Goal: Task Accomplishment & Management: Manage account settings

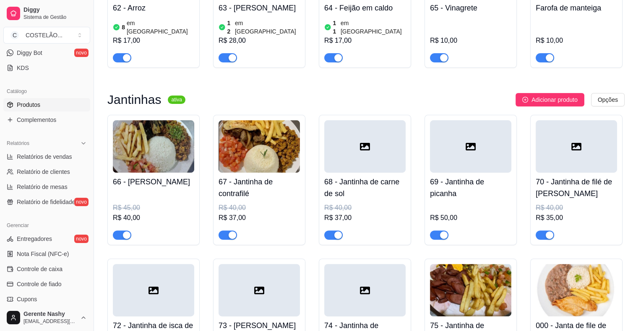
scroll to position [3421, 0]
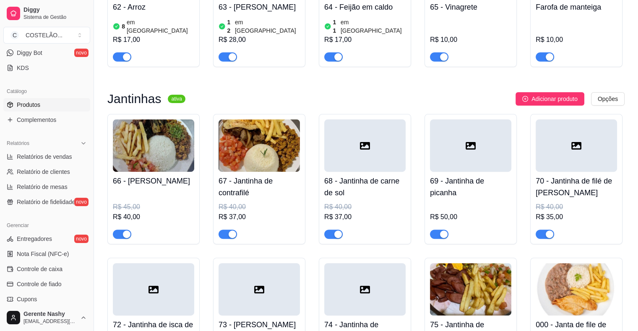
click at [276, 122] on img at bounding box center [259, 146] width 81 height 52
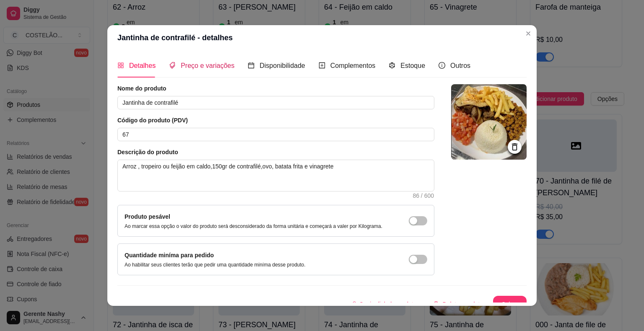
click at [204, 65] on span "Preço e variações" at bounding box center [208, 65] width 54 height 7
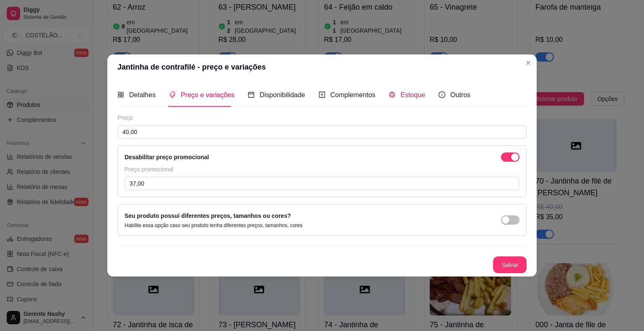
click at [401, 96] on span "Estoque" at bounding box center [413, 94] width 25 height 7
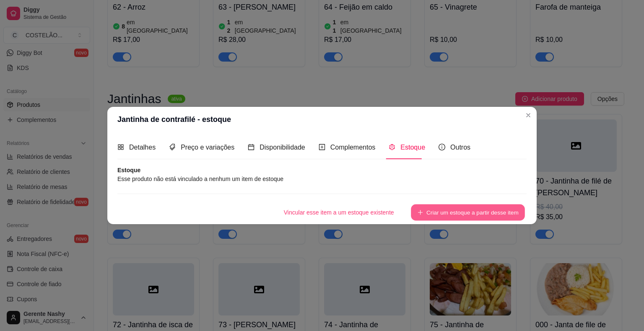
click at [449, 206] on button "Criar um estoque a partir desse item" at bounding box center [468, 213] width 114 height 16
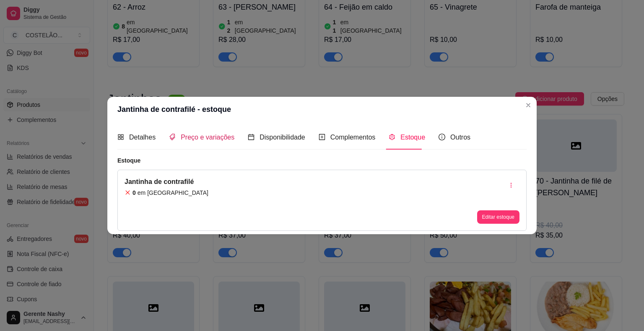
click at [198, 137] on span "Preço e variações" at bounding box center [208, 137] width 54 height 7
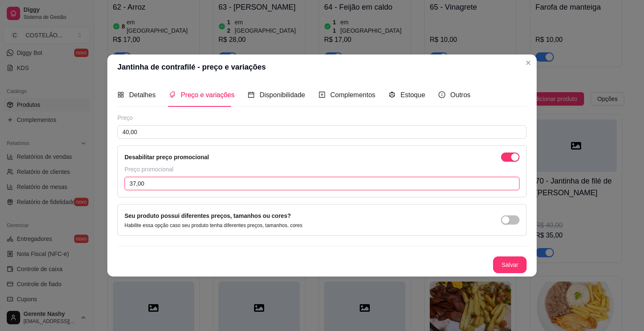
click at [361, 185] on input "37,00" at bounding box center [322, 183] width 395 height 13
type input "38,00"
click at [510, 263] on button "Salvar" at bounding box center [510, 265] width 33 height 16
click at [511, 264] on button "Salvar" at bounding box center [510, 265] width 33 height 16
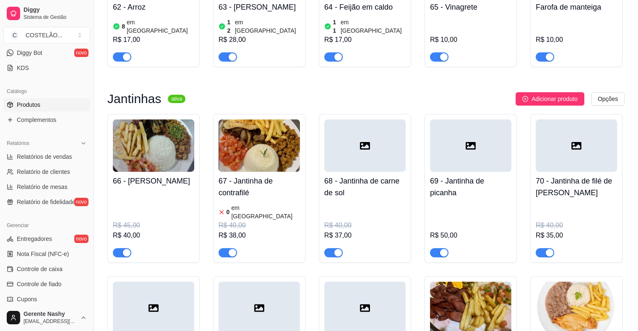
click at [128, 190] on div "R$ 45,00 R$ 40,00" at bounding box center [153, 223] width 81 height 67
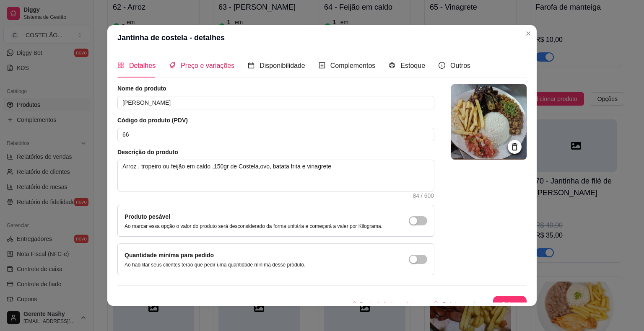
click at [191, 68] on span "Preço e variações" at bounding box center [208, 65] width 54 height 7
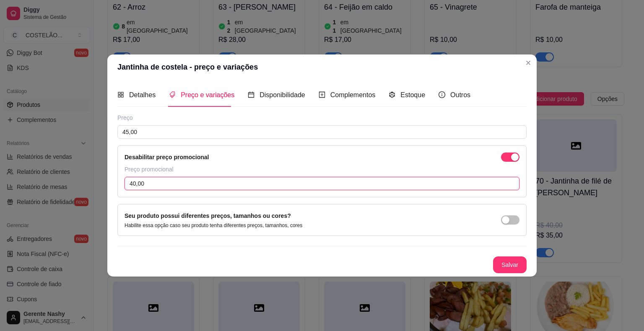
click at [137, 185] on input "40,00" at bounding box center [322, 183] width 395 height 13
type input "0,04"
click at [153, 181] on input "0,04" at bounding box center [322, 183] width 395 height 13
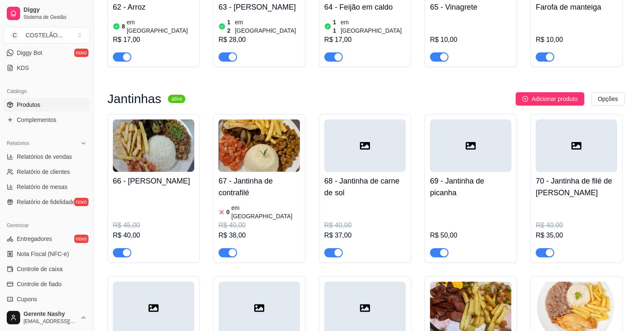
click at [235, 120] on img at bounding box center [259, 146] width 81 height 52
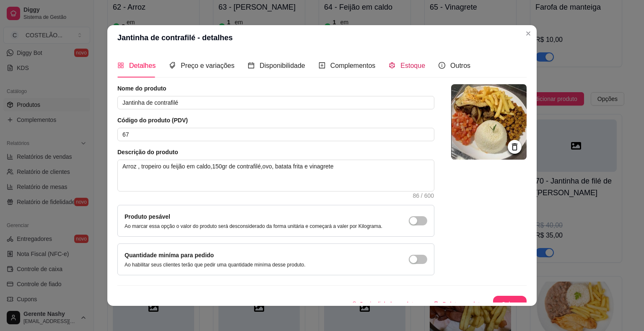
click at [411, 63] on span "Estoque" at bounding box center [413, 65] width 25 height 7
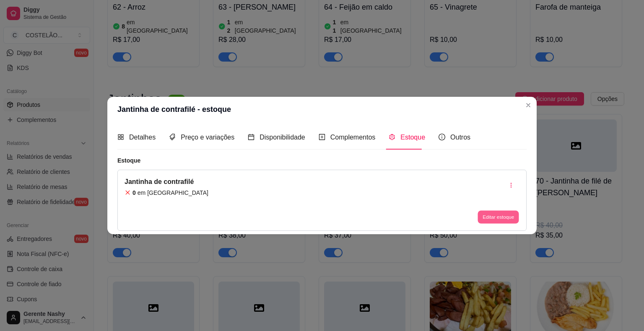
click at [498, 212] on button "Editar estoque" at bounding box center [498, 217] width 41 height 13
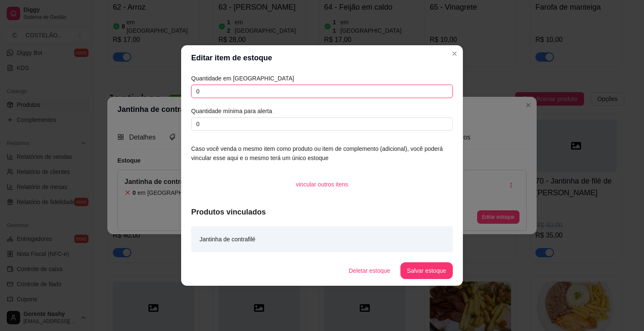
click at [249, 88] on input "0" at bounding box center [322, 91] width 262 height 13
type input "100"
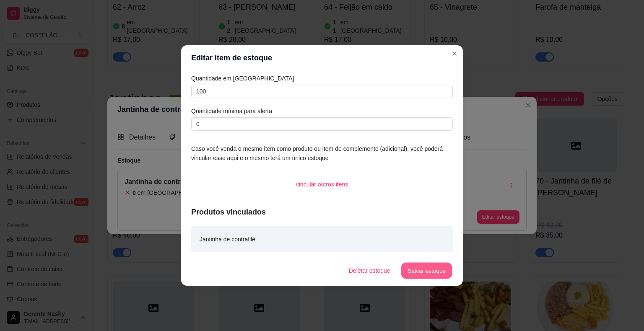
click at [431, 268] on button "Salvar estoque" at bounding box center [426, 271] width 51 height 16
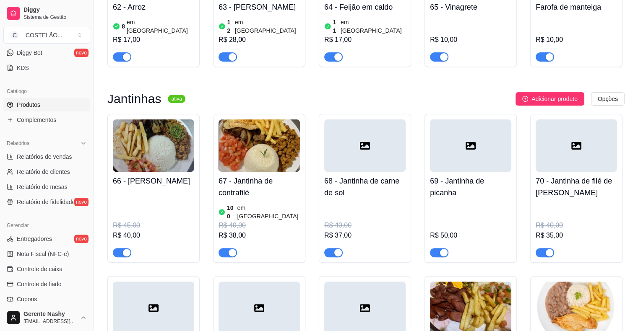
click at [151, 221] on div "R$ 45,00" at bounding box center [153, 226] width 81 height 10
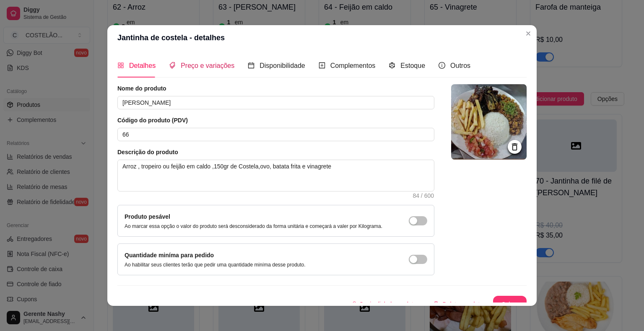
click at [204, 64] on span "Preço e variações" at bounding box center [208, 65] width 54 height 7
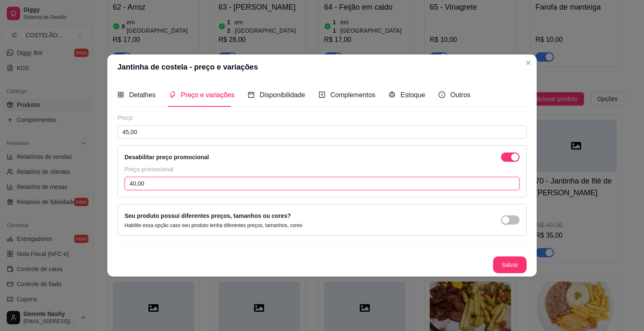
click at [134, 185] on input "40,00" at bounding box center [322, 183] width 395 height 13
type input "42,00"
click at [510, 266] on button "Salvar" at bounding box center [510, 265] width 33 height 16
click at [518, 265] on button "Salvar" at bounding box center [510, 265] width 33 height 16
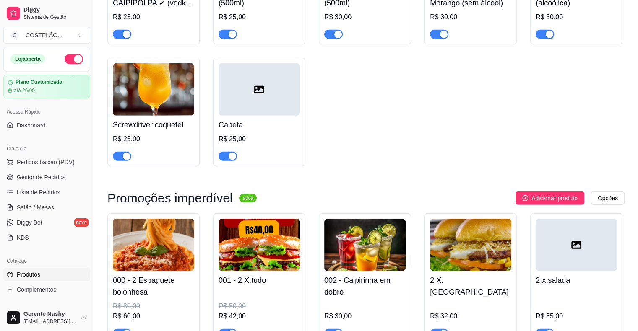
scroll to position [5568, 0]
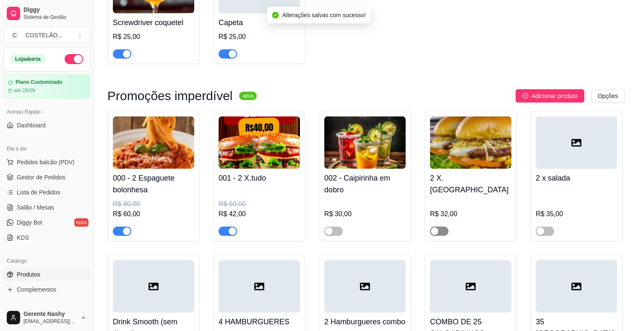
scroll to position [5677, 0]
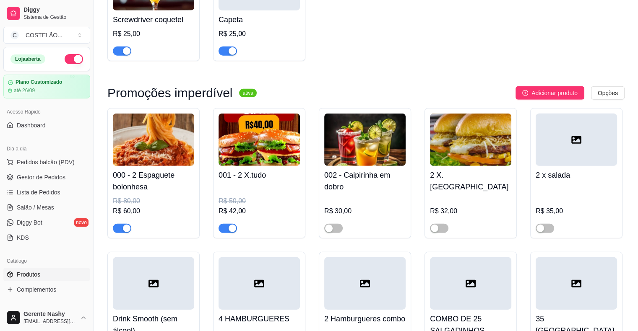
click at [139, 196] on div "R$ 80,00" at bounding box center [153, 201] width 81 height 10
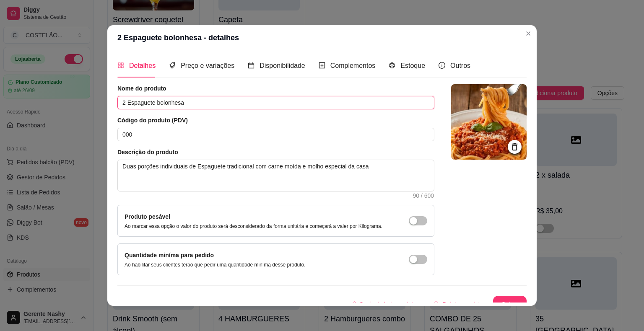
click at [121, 103] on input "2 Espaguete bolonhesa" at bounding box center [275, 102] width 317 height 13
type input "1 Espaguete bolonhesa"
click at [202, 62] on span "Preço e variações" at bounding box center [208, 65] width 54 height 7
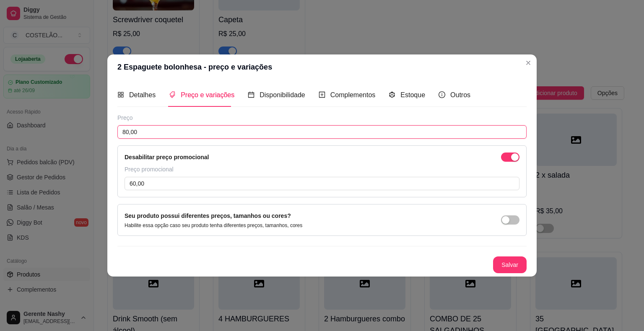
click at [141, 133] on input "80,00" at bounding box center [321, 131] width 409 height 13
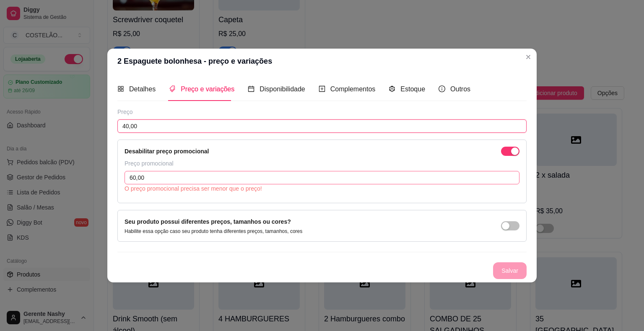
type input "40,00"
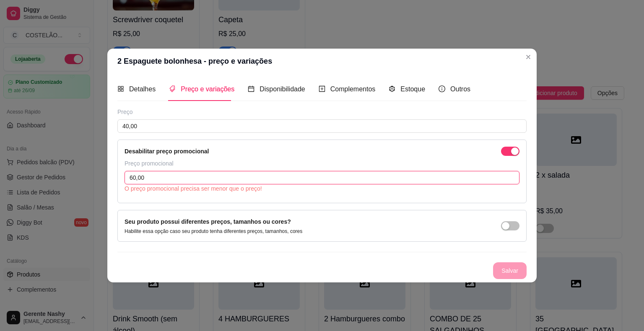
click at [150, 180] on input "60,00" at bounding box center [322, 177] width 395 height 13
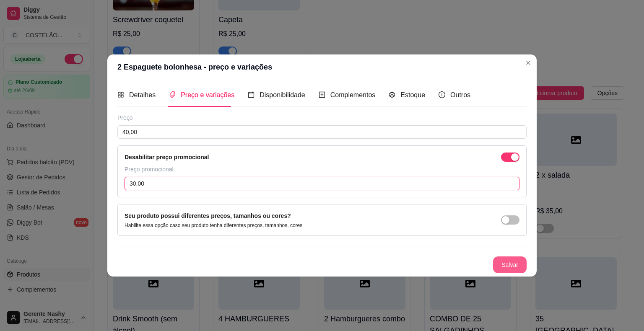
type input "30,00"
click at [505, 262] on button "Salvar" at bounding box center [510, 265] width 33 height 16
click at [508, 264] on button "Salvar" at bounding box center [510, 265] width 33 height 16
click at [130, 93] on span "Detalhes" at bounding box center [142, 94] width 26 height 7
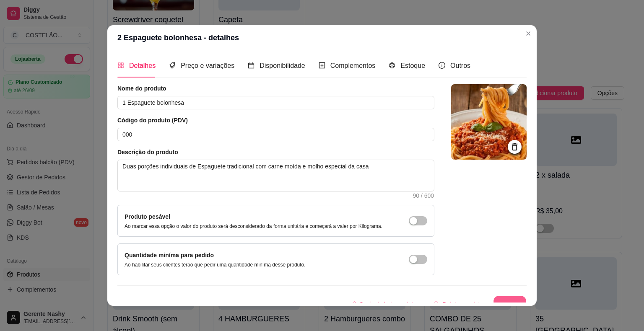
click at [497, 300] on button "Salvar" at bounding box center [510, 305] width 33 height 16
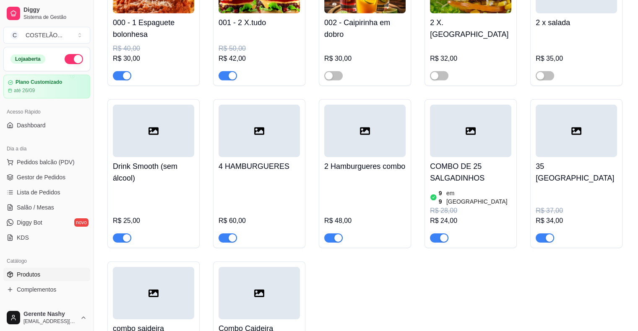
scroll to position [5831, 0]
click at [545, 233] on span "button" at bounding box center [545, 237] width 18 height 9
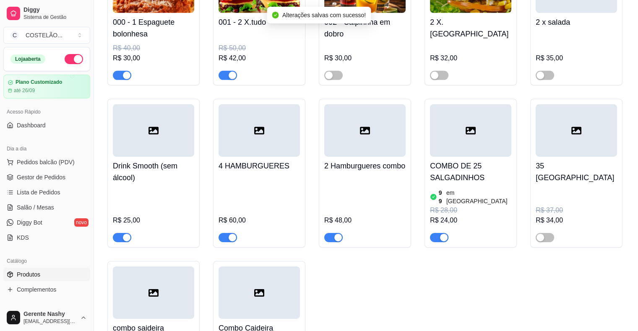
click at [433, 233] on span "button" at bounding box center [439, 237] width 18 height 9
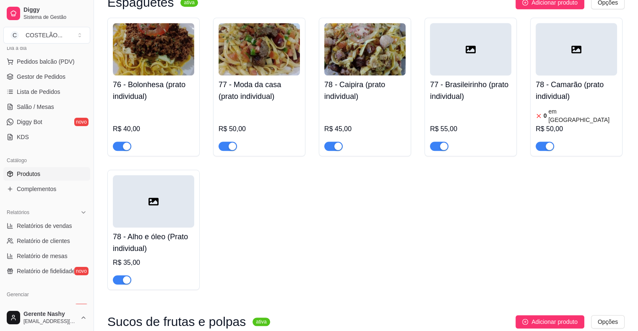
scroll to position [104, 0]
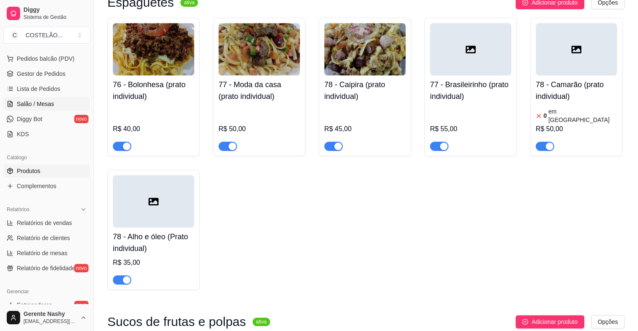
click at [30, 101] on span "Salão / Mesas" at bounding box center [35, 104] width 37 height 8
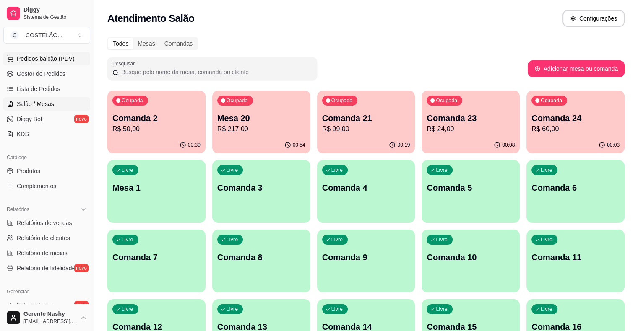
click at [48, 55] on span "Pedidos balcão (PDV)" at bounding box center [46, 59] width 58 height 8
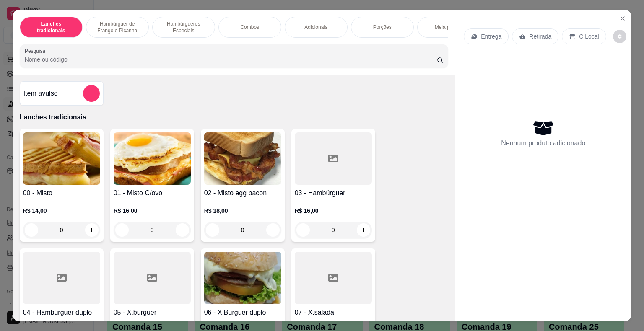
click at [620, 17] on icon "Close" at bounding box center [623, 18] width 7 height 7
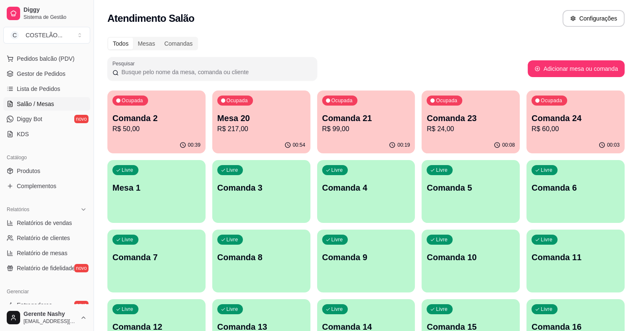
click at [130, 133] on p "R$ 50,00" at bounding box center [156, 129] width 88 height 10
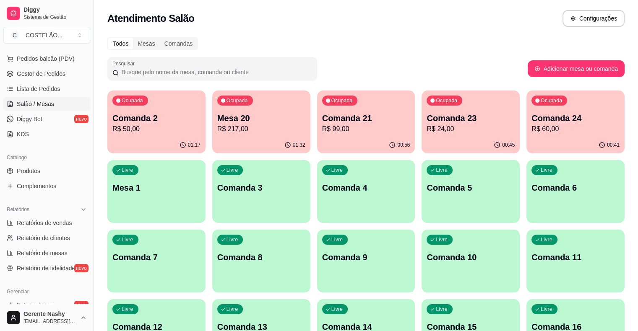
click at [427, 131] on p "R$ 24,00" at bounding box center [471, 129] width 88 height 10
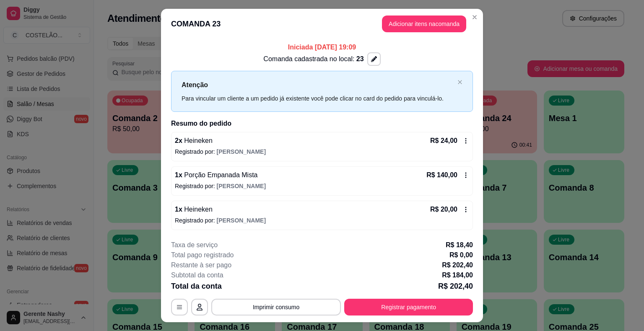
click at [497, 39] on div "Todos Mesas Comandas" at bounding box center [365, 43] width 517 height 13
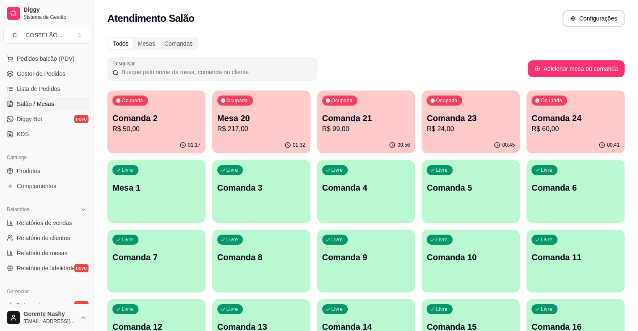
click at [527, 134] on div "Ocupada Comanda 24 R$ 60,00" at bounding box center [576, 114] width 98 height 47
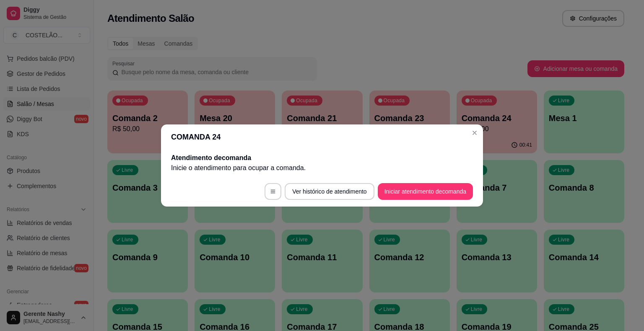
click at [476, 138] on div "00:41" at bounding box center [497, 145] width 81 height 16
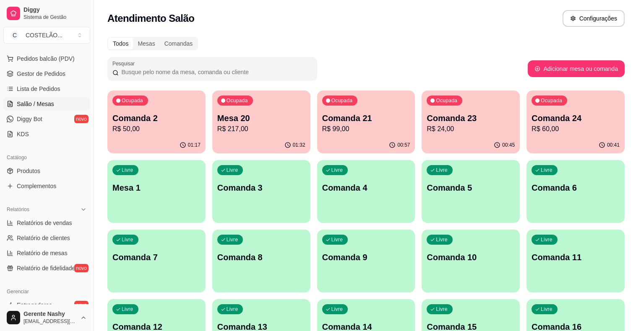
click at [532, 130] on p "R$ 60,00" at bounding box center [576, 129] width 88 height 10
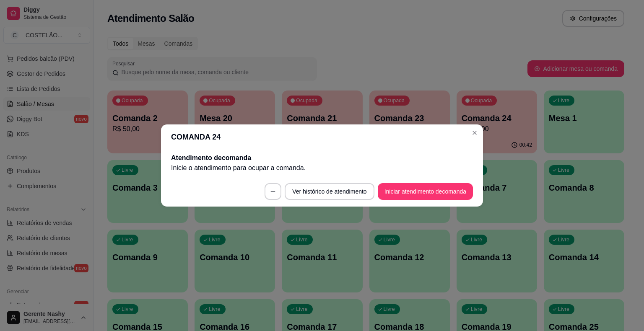
click at [480, 131] on p "R$ 60,00" at bounding box center [497, 129] width 70 height 10
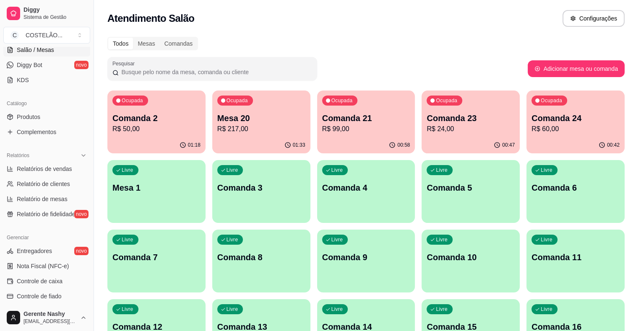
scroll to position [160, 0]
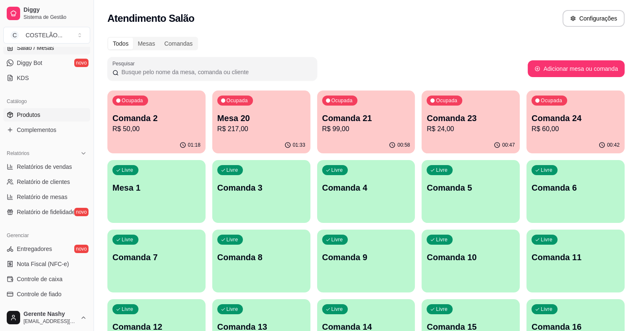
click at [42, 116] on link "Produtos" at bounding box center [46, 114] width 87 height 13
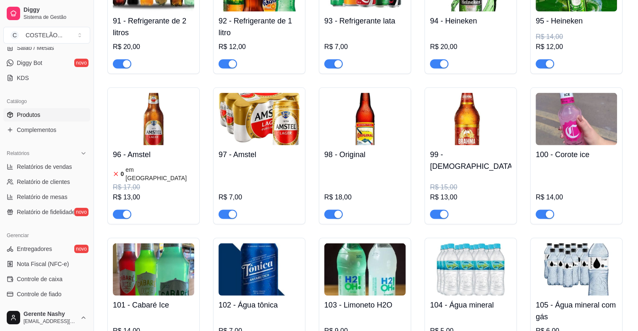
scroll to position [4828, 0]
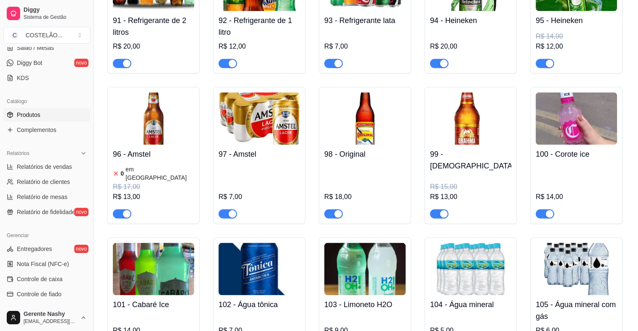
click at [159, 93] on img at bounding box center [153, 119] width 81 height 52
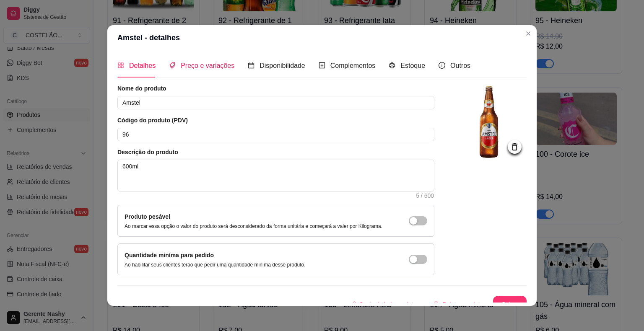
click at [215, 68] on span "Preço e variações" at bounding box center [208, 65] width 54 height 7
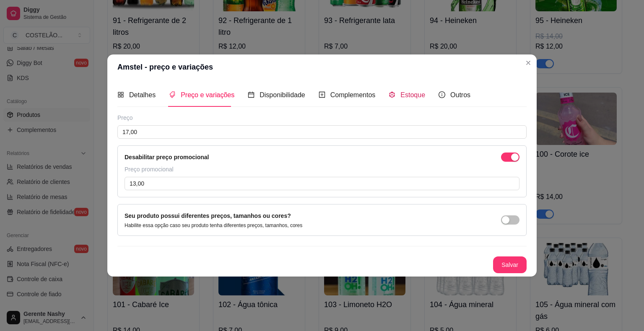
click at [407, 94] on span "Estoque" at bounding box center [413, 94] width 25 height 7
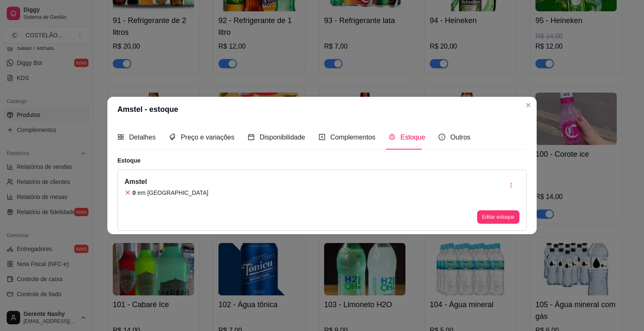
click at [488, 216] on button "Editar estoque" at bounding box center [498, 217] width 42 height 13
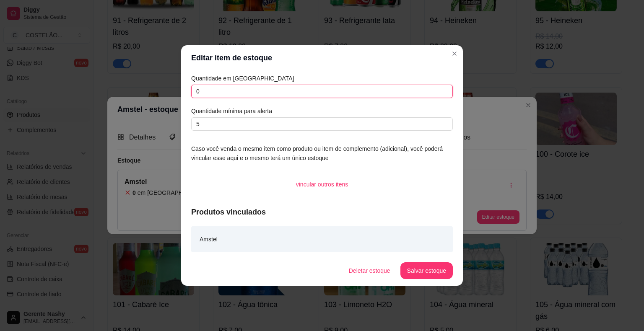
click at [281, 89] on input "0" at bounding box center [322, 91] width 262 height 13
type input "100"
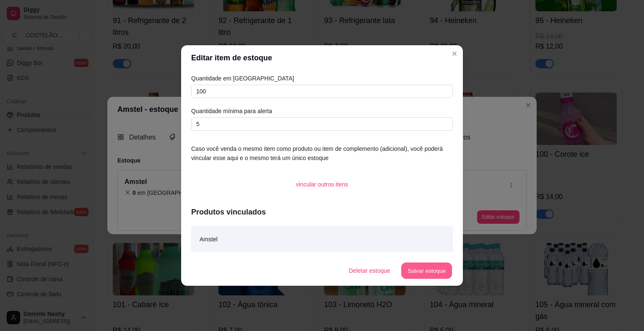
click at [446, 270] on button "Salvar estoque" at bounding box center [426, 271] width 51 height 16
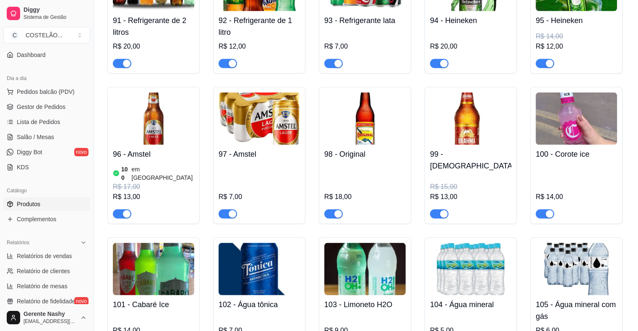
scroll to position [70, 0]
click at [29, 138] on span "Salão / Mesas" at bounding box center [35, 138] width 37 height 8
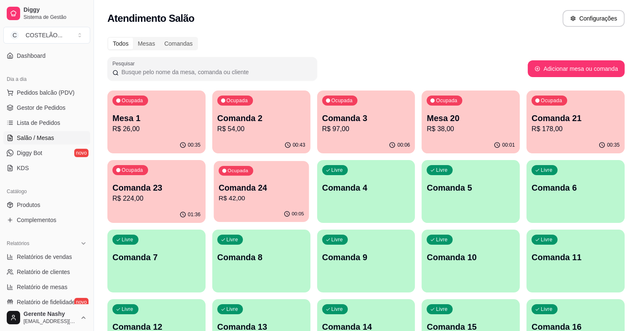
click at [214, 180] on div "Ocupada Comanda 24 R$ 42,00" at bounding box center [261, 183] width 95 height 45
click at [204, 161] on div "Ocupada Comanda 23 R$ 224,00" at bounding box center [156, 183] width 95 height 45
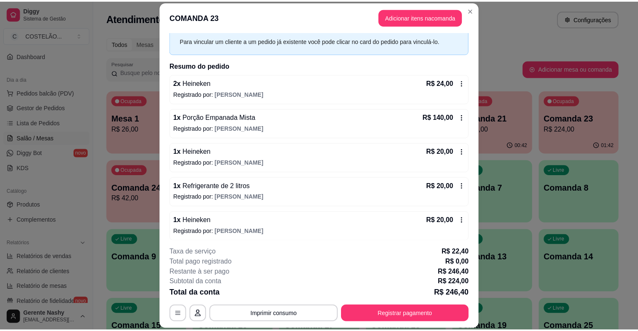
scroll to position [53, 0]
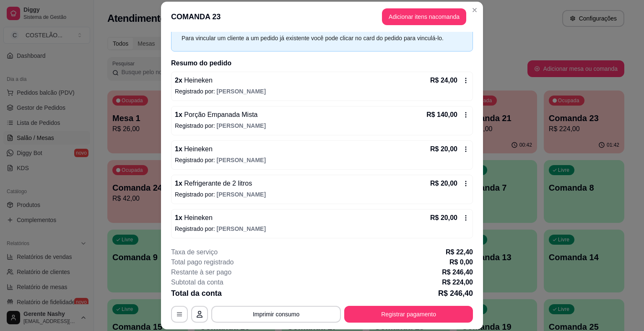
click at [463, 184] on icon at bounding box center [466, 183] width 7 height 7
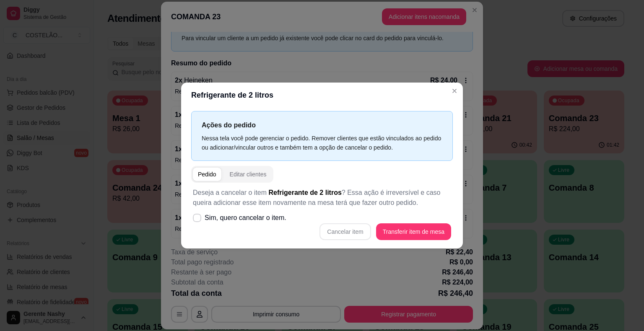
click at [191, 218] on label "Sim, quero cancelar o item." at bounding box center [240, 218] width 100 height 17
click at [193, 220] on input "Sim, quero cancelar o item." at bounding box center [195, 222] width 5 height 5
checkbox input "true"
click at [356, 237] on button "Cancelar item" at bounding box center [345, 232] width 51 height 17
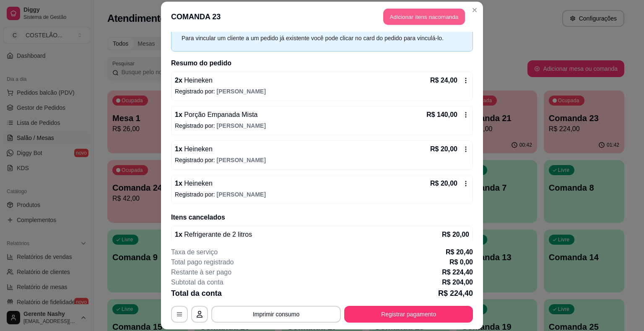
click at [441, 9] on button "Adicionar itens na comanda" at bounding box center [424, 17] width 82 height 16
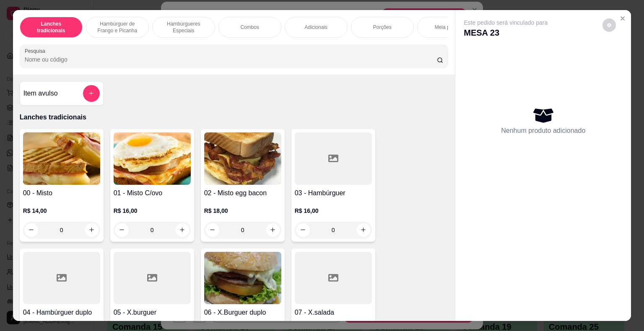
click at [625, 18] on button "Close" at bounding box center [622, 18] width 13 height 13
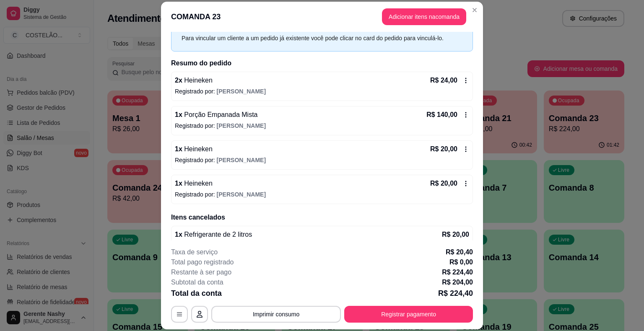
click at [505, 7] on div "Atendimento Salão Configurações" at bounding box center [366, 16] width 544 height 32
